Goal: Find specific page/section: Find specific page/section

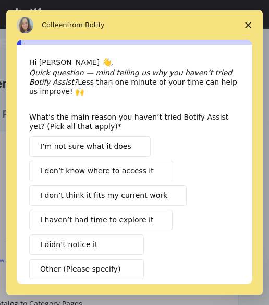
click at [246, 28] on span "Close survey" at bounding box center [248, 24] width 29 height 29
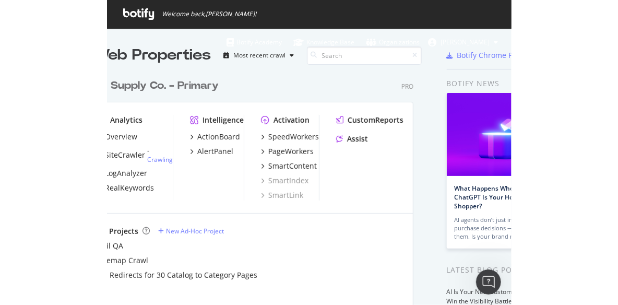
scroll to position [289, 396]
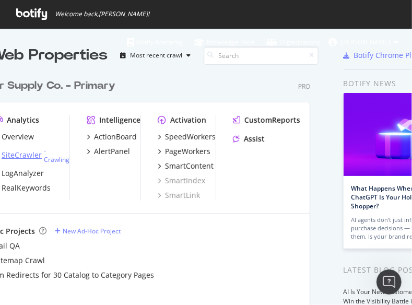
click at [13, 152] on div "SiteCrawler" at bounding box center [22, 155] width 40 height 10
